Goal: Information Seeking & Learning: Learn about a topic

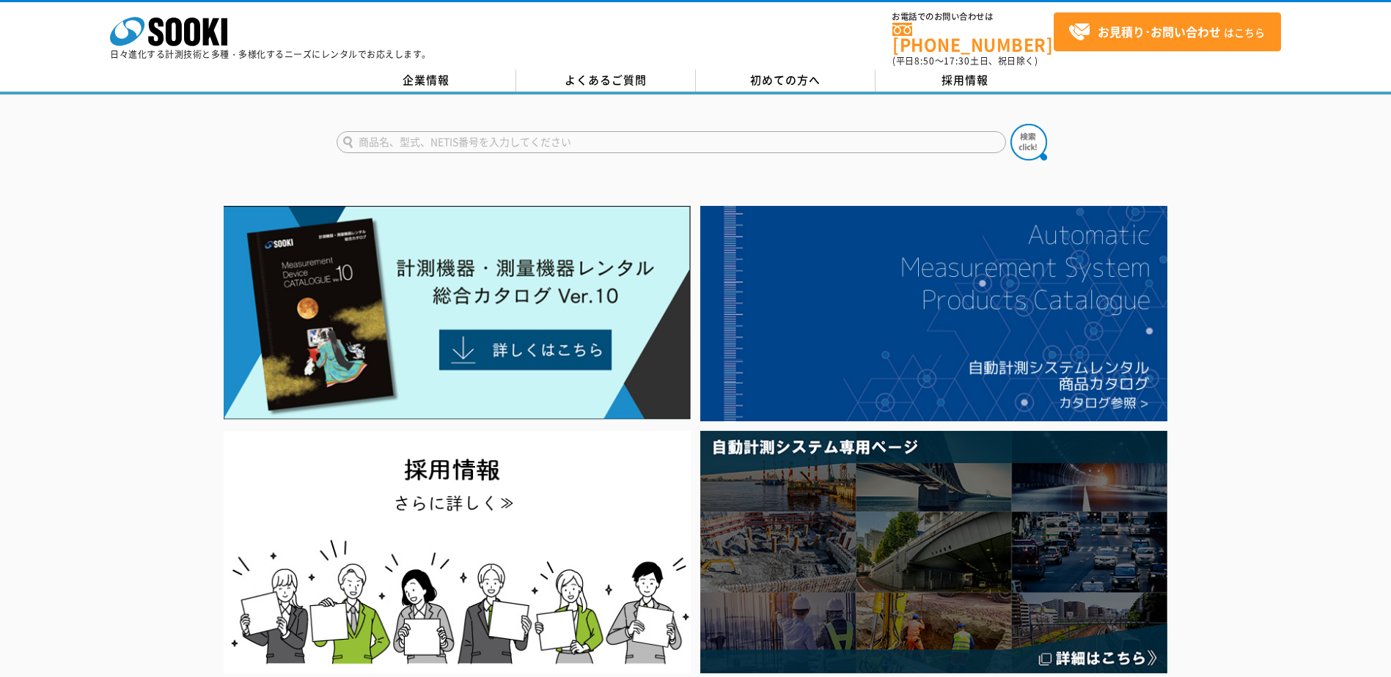
click at [452, 134] on input "text" at bounding box center [671, 142] width 669 height 22
drag, startPoint x: 425, startPoint y: 139, endPoint x: 432, endPoint y: 141, distance: 7.5
click at [428, 142] on input "text" at bounding box center [671, 142] width 669 height 22
type input "エポサーチ"
click at [1010, 124] on button at bounding box center [1028, 142] width 37 height 37
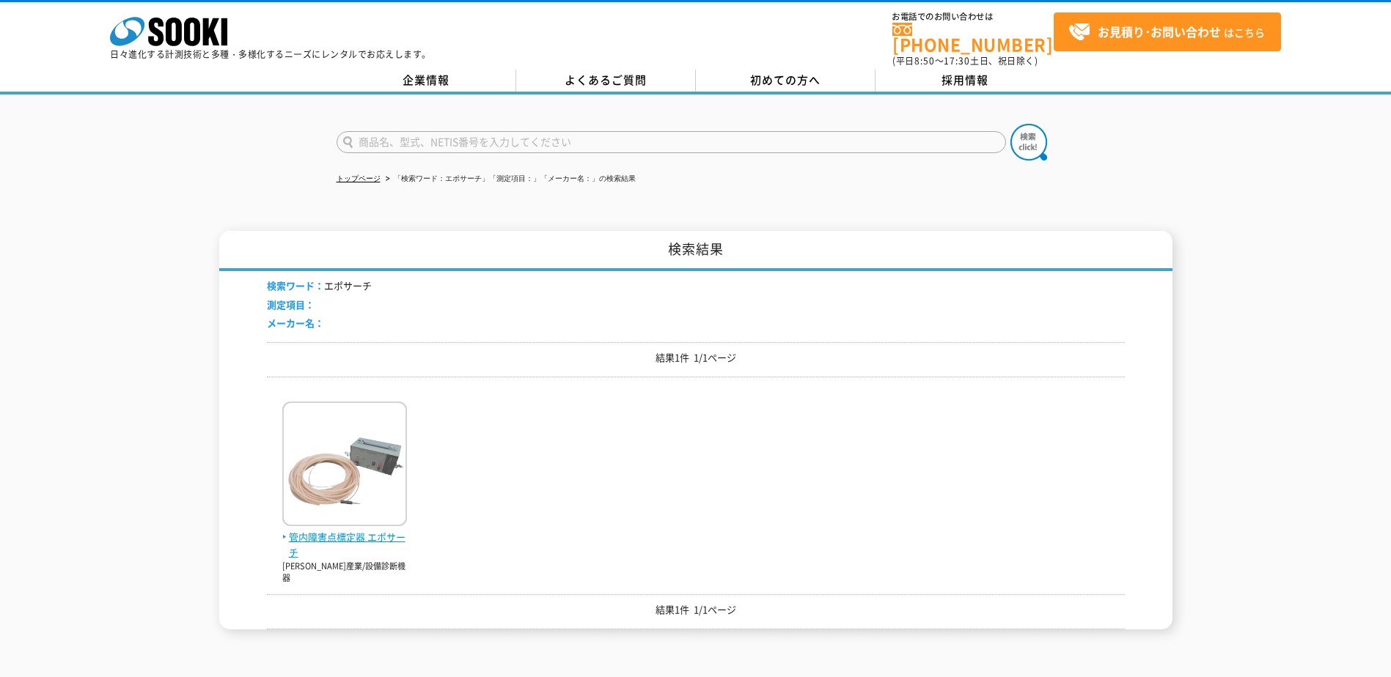
click at [348, 530] on span "管内障害点標定器 エポサーチ" at bounding box center [344, 545] width 125 height 31
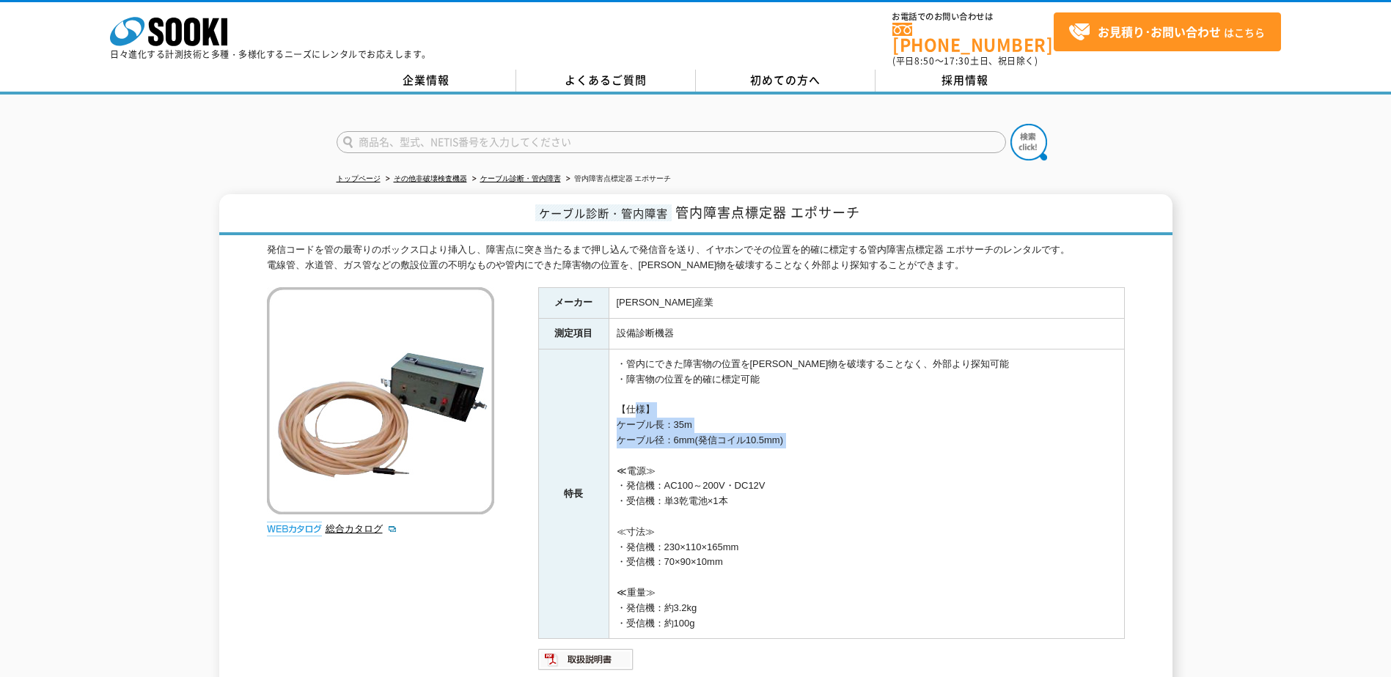
drag, startPoint x: 622, startPoint y: 400, endPoint x: 785, endPoint y: 451, distance: 171.1
click at [785, 451] on td "・管内にできた障害物の位置を建造物を破壊することなく、外部より探知可能 ・障害物の位置を的確に標定可能 【仕様】 ケーブル長：35m ケーブル径：6mm(発信…" at bounding box center [866, 495] width 515 height 290
drag, startPoint x: 785, startPoint y: 451, endPoint x: 778, endPoint y: 470, distance: 20.4
click at [778, 470] on td "・管内にできた障害物の位置を建造物を破壊することなく、外部より探知可能 ・障害物の位置を的確に標定可能 【仕様】 ケーブル長：35m ケーブル径：6mm(発信…" at bounding box center [866, 495] width 515 height 290
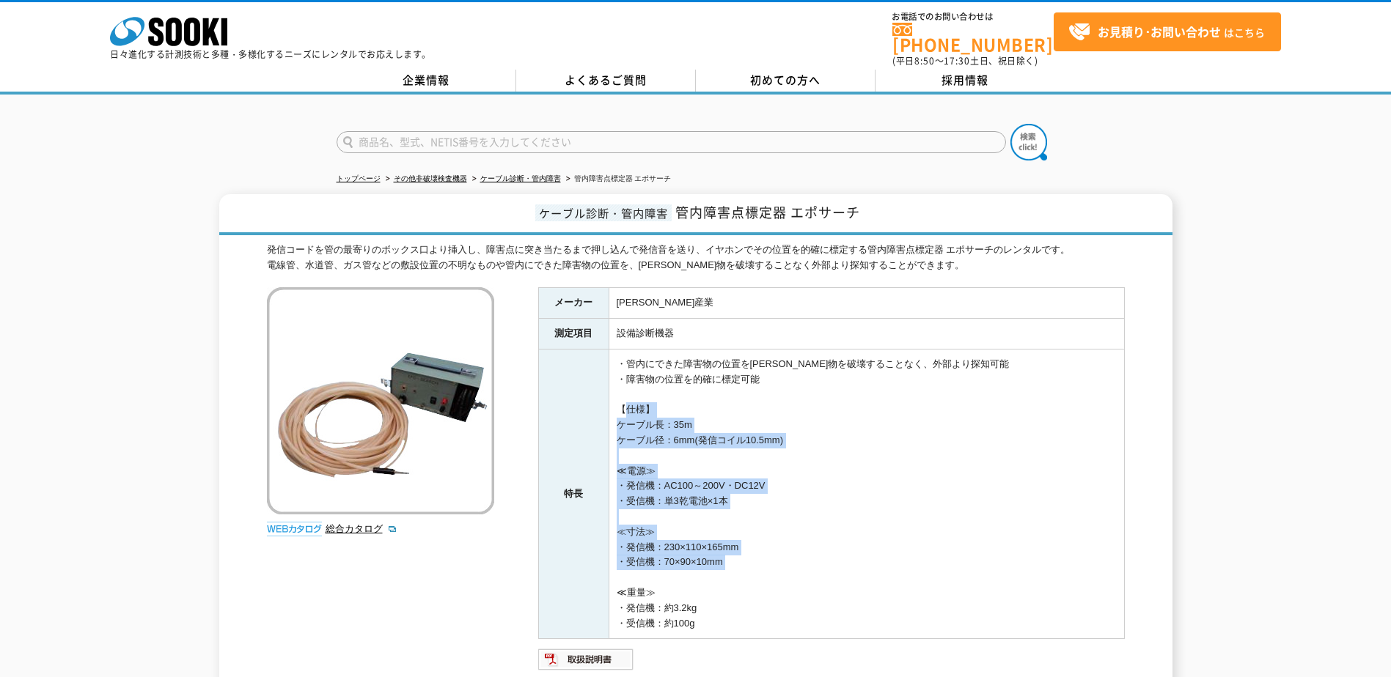
drag, startPoint x: 619, startPoint y: 398, endPoint x: 867, endPoint y: 564, distance: 298.1
click at [867, 564] on td "・管内にできた障害物の位置を建造物を破壊することなく、外部より探知可能 ・障害物の位置を的確に標定可能 【仕様】 ケーブル長：35m ケーブル径：6mm(発信…" at bounding box center [866, 495] width 515 height 290
drag, startPoint x: 867, startPoint y: 564, endPoint x: 804, endPoint y: 476, distance: 107.8
click at [804, 476] on td "・管内にできた障害物の位置を建造物を破壊することなく、外部より探知可能 ・障害物の位置を的確に標定可能 【仕様】 ケーブル長：35m ケーブル径：6mm(発信…" at bounding box center [866, 495] width 515 height 290
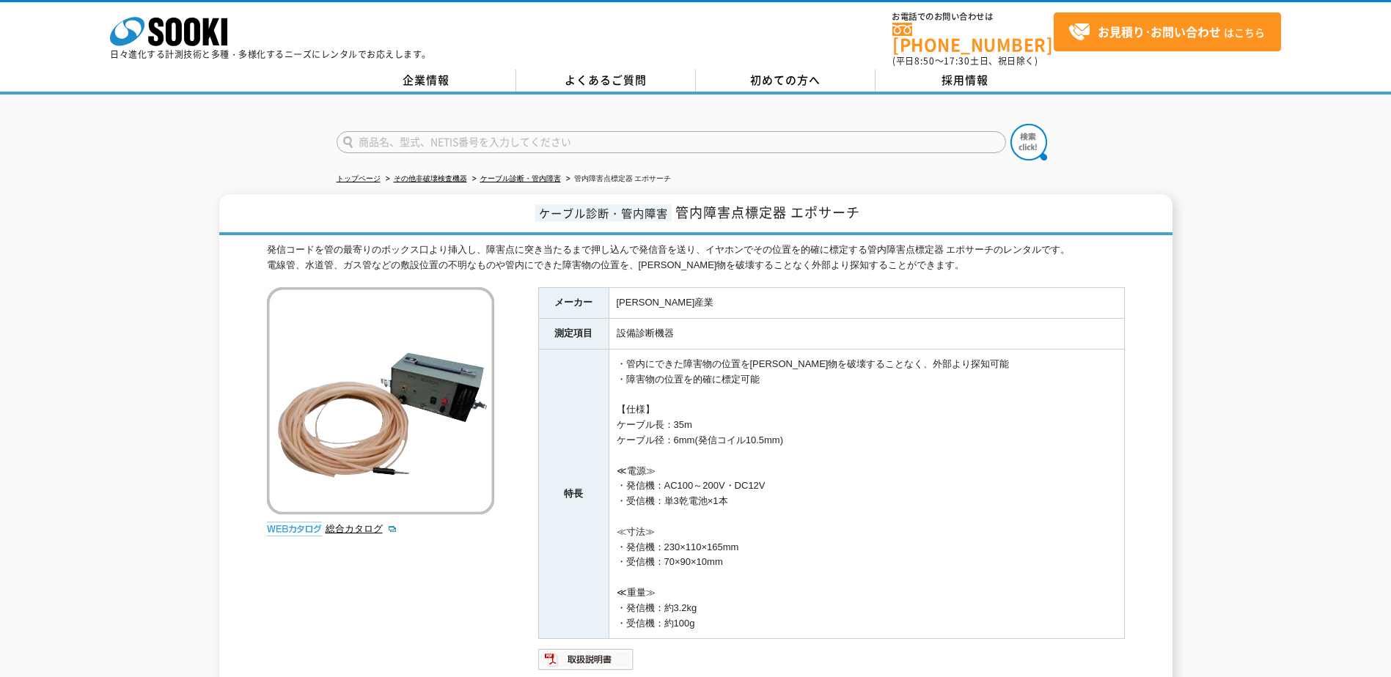
drag, startPoint x: 617, startPoint y: 400, endPoint x: 881, endPoint y: 611, distance: 338.0
click at [881, 611] on td "・管内にできた障害物の位置を建造物を破壊することなく、外部より探知可能 ・障害物の位置を的確に標定可能 【仕様】 ケーブル長：35m ケーブル径：6mm(発信…" at bounding box center [866, 495] width 515 height 290
drag, startPoint x: 881, startPoint y: 611, endPoint x: 815, endPoint y: 534, distance: 102.4
click at [815, 534] on td "・管内にできた障害物の位置を建造物を破壊することなく、外部より探知可能 ・障害物の位置を的確に標定可能 【仕様】 ケーブル長：35m ケーブル径：6mm(発信…" at bounding box center [866, 495] width 515 height 290
click at [503, 134] on input "text" at bounding box center [671, 142] width 669 height 22
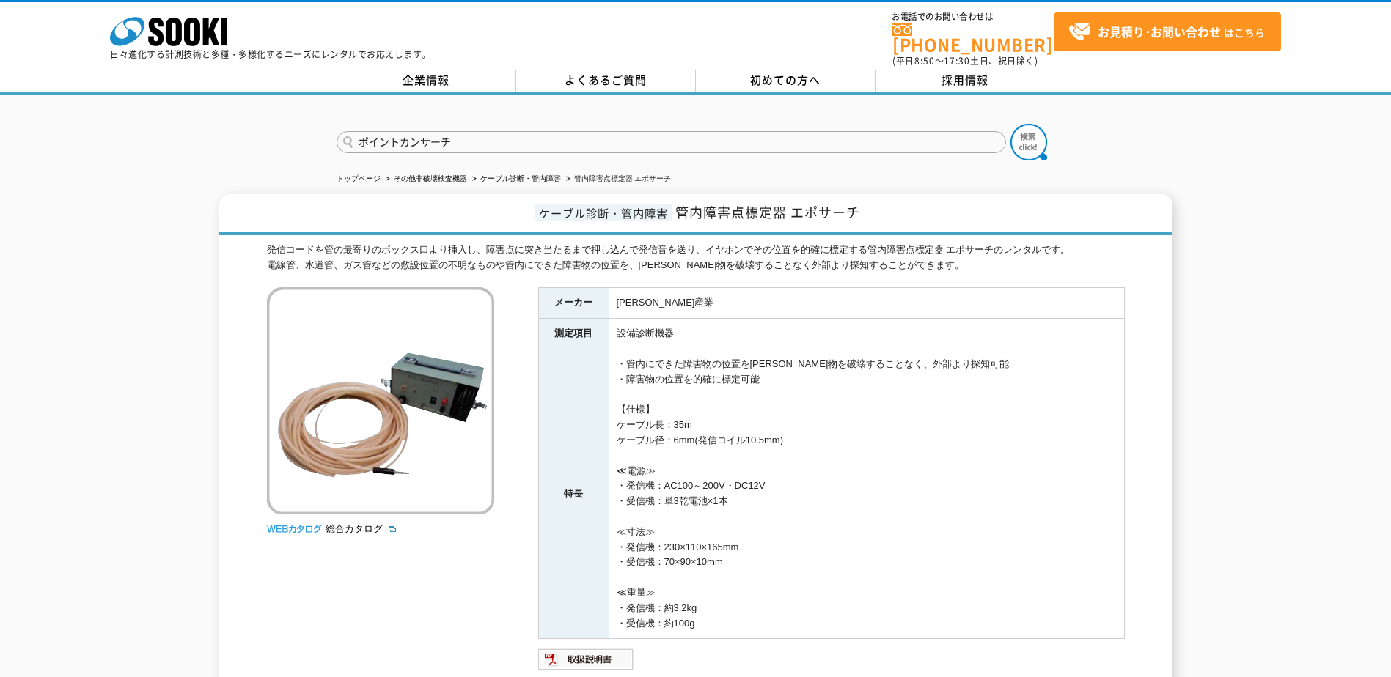
type input "ポイントカンサーチ"
click at [1010, 124] on button at bounding box center [1028, 142] width 37 height 37
